Goal: Download file/media

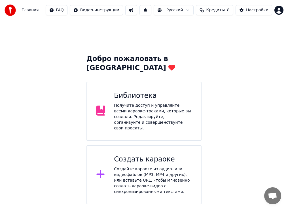
click at [157, 107] on div "Получите доступ и управляйте всеми караоке-треками, которые вы создали. Редакти…" at bounding box center [153, 117] width 78 height 28
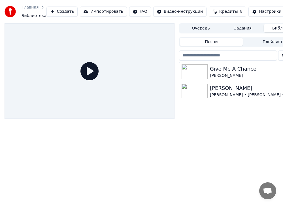
click at [202, 74] on img at bounding box center [195, 71] width 26 height 15
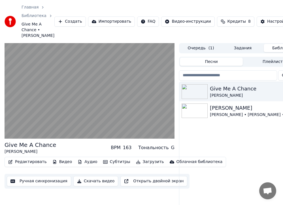
click at [95, 159] on button "Скачать видео" at bounding box center [95, 181] width 45 height 10
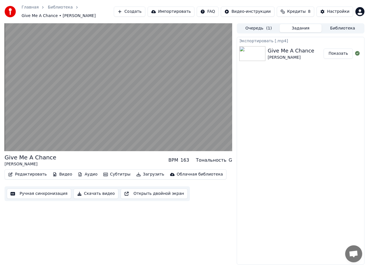
click at [142, 159] on button "Загрузить" at bounding box center [150, 175] width 33 height 8
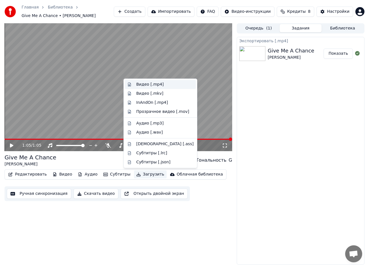
click at [162, 84] on div "Видео [.mp4]" at bounding box center [164, 85] width 57 height 6
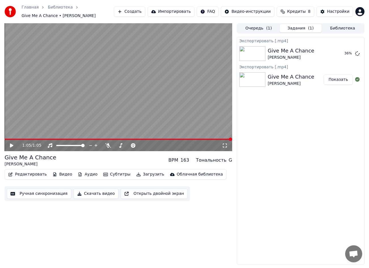
click at [16, 146] on icon at bounding box center [15, 145] width 13 height 5
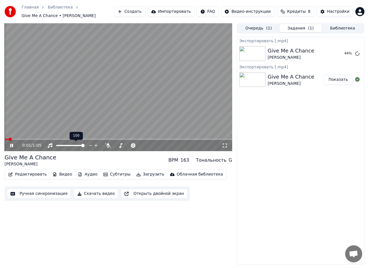
drag, startPoint x: 78, startPoint y: 144, endPoint x: 70, endPoint y: 146, distance: 7.8
click at [70, 146] on div at bounding box center [76, 146] width 46 height 6
click at [70, 146] on span at bounding box center [63, 145] width 14 height 1
click at [68, 147] on span at bounding box center [68, 145] width 3 height 3
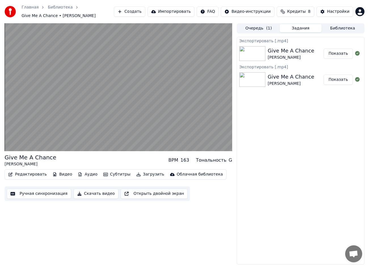
click at [222, 53] on button "Показать" at bounding box center [337, 54] width 29 height 10
